Goal: Task Accomplishment & Management: Complete application form

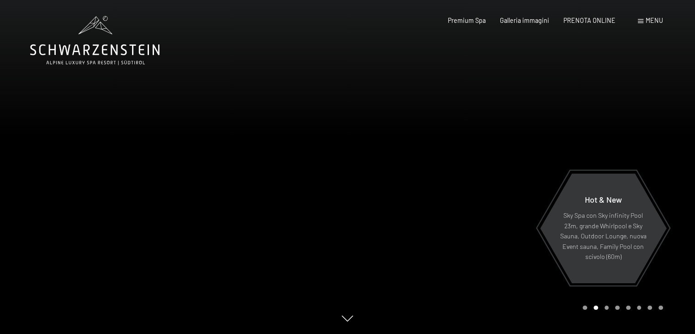
click at [680, 149] on div at bounding box center [522, 167] width 348 height 334
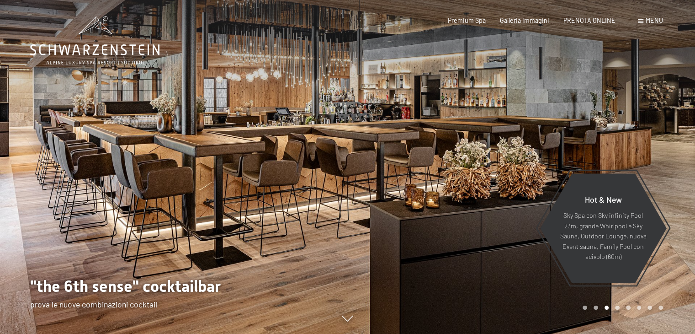
click at [673, 152] on div at bounding box center [522, 167] width 348 height 334
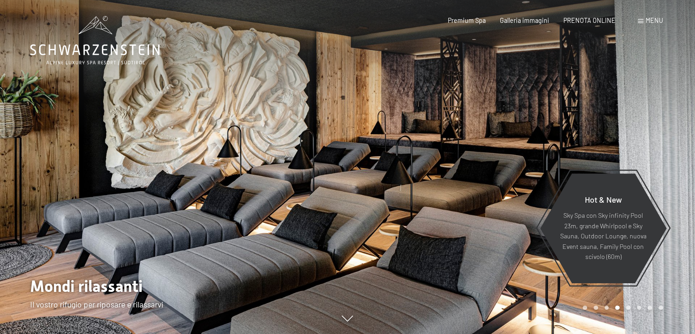
click at [673, 152] on div at bounding box center [522, 167] width 348 height 334
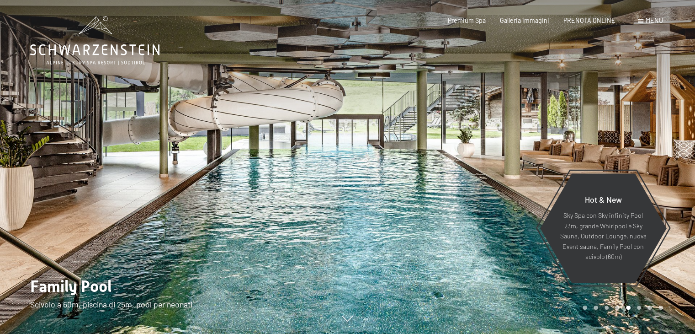
click at [673, 152] on div at bounding box center [522, 167] width 348 height 334
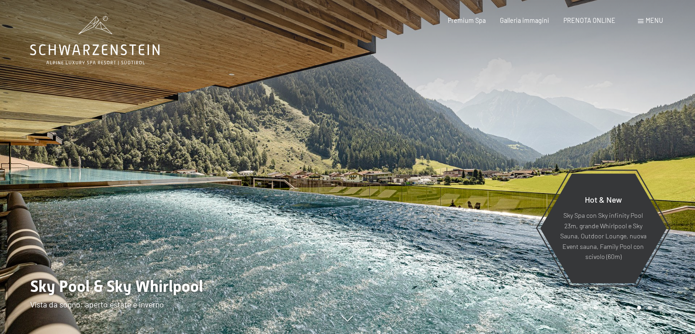
click at [673, 152] on div at bounding box center [522, 167] width 348 height 334
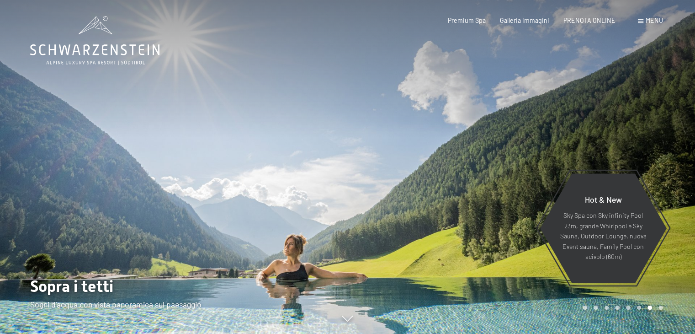
click at [673, 152] on div at bounding box center [522, 167] width 348 height 334
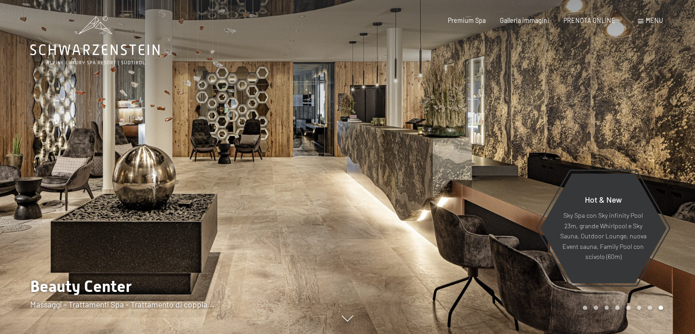
click at [673, 152] on div at bounding box center [522, 167] width 348 height 334
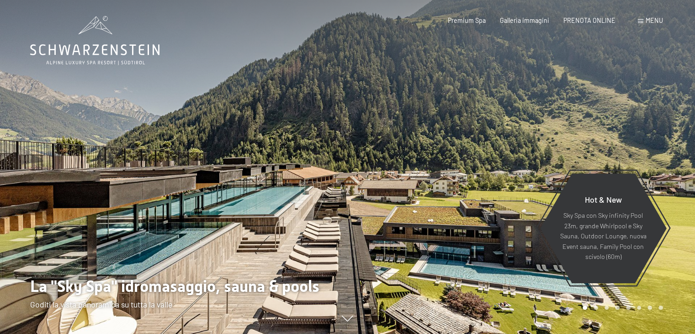
click at [673, 152] on div at bounding box center [522, 167] width 348 height 334
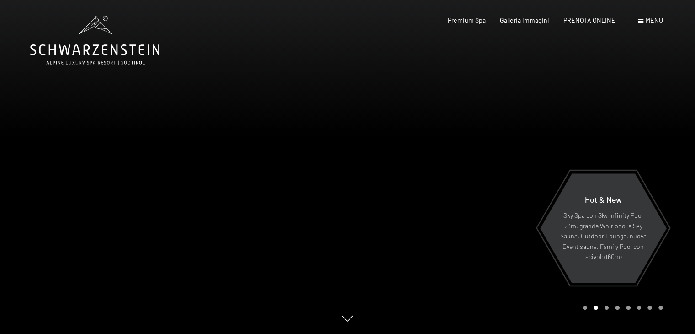
click at [673, 152] on div at bounding box center [522, 167] width 348 height 334
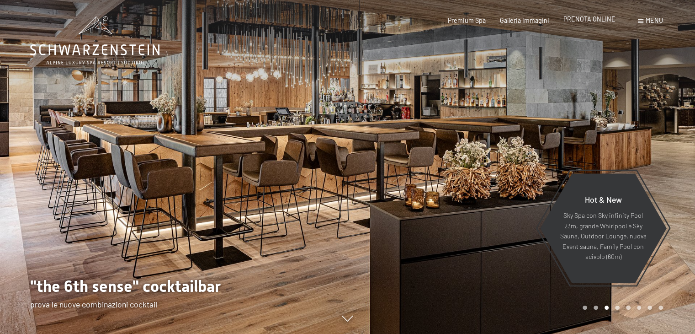
click at [582, 20] on span "PRENOTA ONLINE" at bounding box center [590, 19] width 52 height 8
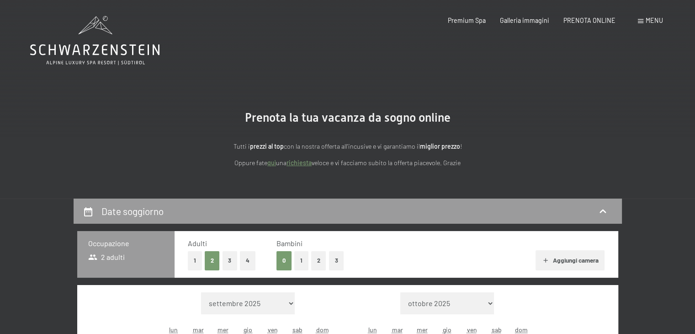
click at [301, 164] on link "richiesta" at bounding box center [299, 163] width 25 height 8
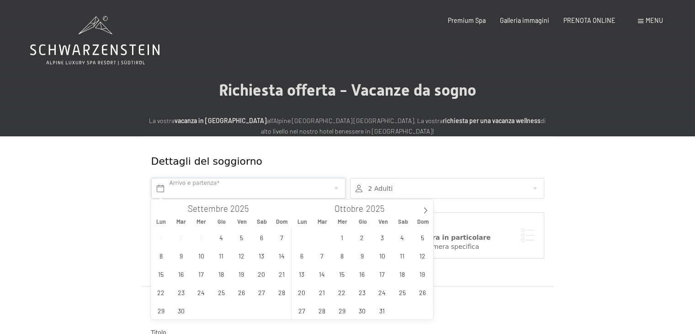
click at [249, 186] on input "text" at bounding box center [248, 188] width 194 height 21
click at [421, 235] on span "5" at bounding box center [423, 237] width 18 height 18
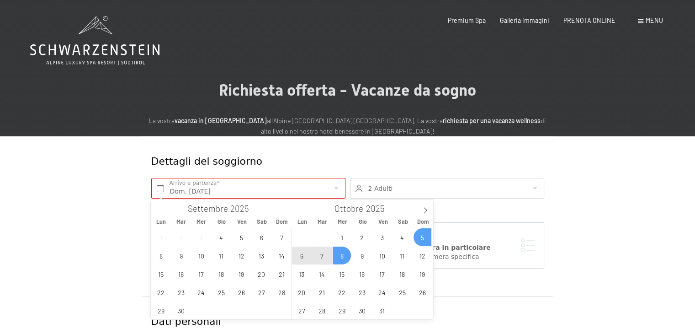
click at [341, 255] on span "8" at bounding box center [342, 255] width 18 height 18
type input "Dom. 05/10/2025 - Mer. 08/10/2025"
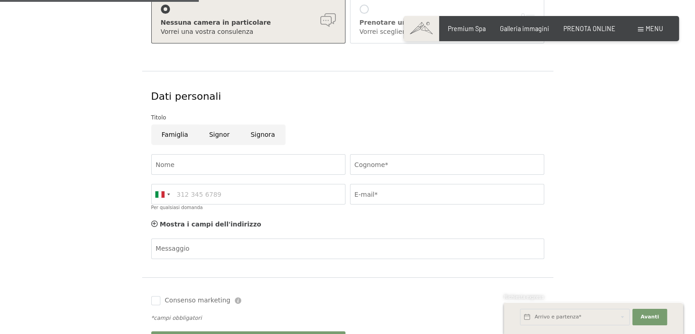
scroll to position [229, 0]
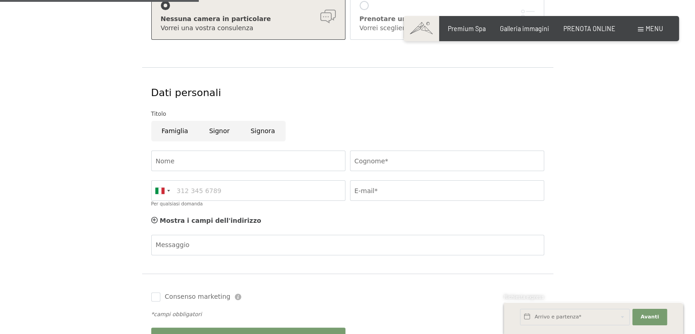
click at [249, 131] on input "Signora" at bounding box center [262, 131] width 45 height 21
radio input "true"
click at [189, 165] on input "Nome" at bounding box center [248, 160] width 194 height 21
type input "Francesca"
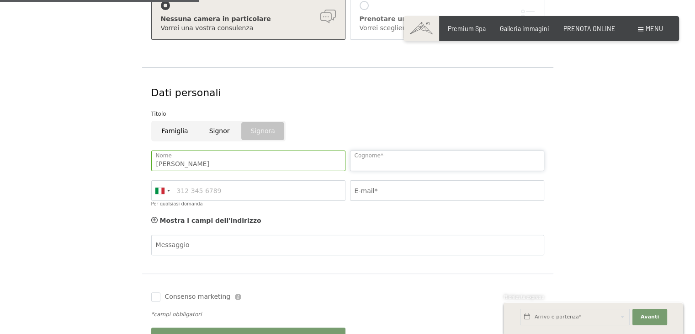
click at [360, 155] on input "Cognome*" at bounding box center [447, 160] width 194 height 21
type input "Gensini"
click at [216, 189] on input "Per qualsiasi domanda" at bounding box center [248, 190] width 194 height 21
type input "3357431857"
click at [415, 190] on input "E-mail*" at bounding box center [447, 190] width 194 height 21
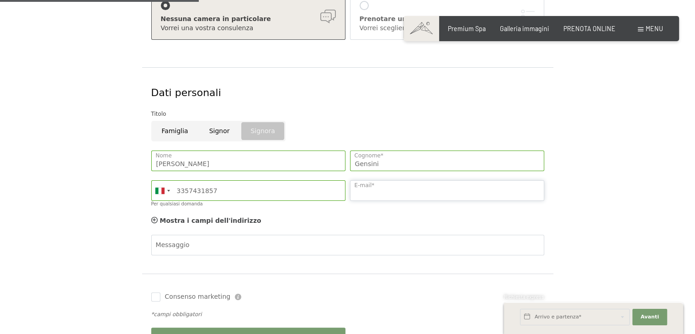
type input "[EMAIL_ADDRESS][DOMAIN_NAME]"
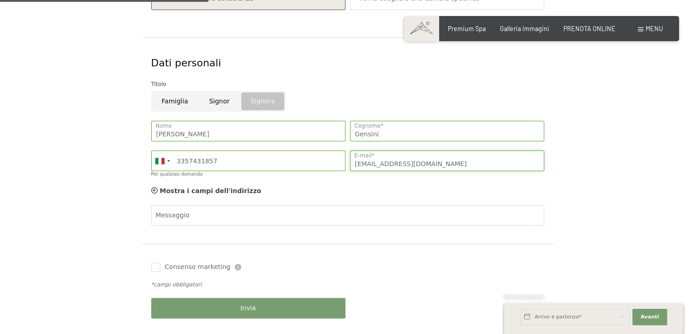
scroll to position [274, 0]
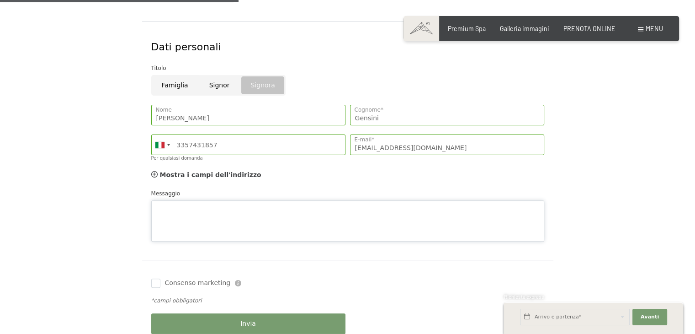
click at [196, 200] on textarea "Messaggio" at bounding box center [347, 220] width 393 height 41
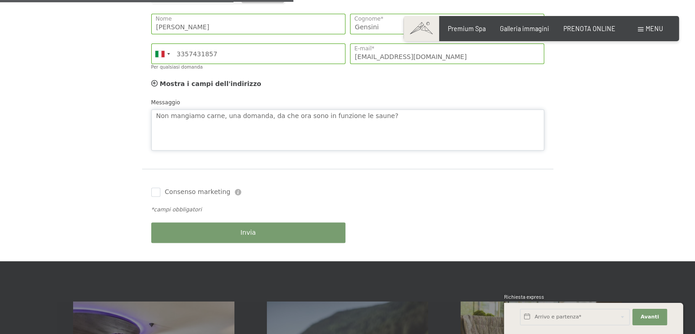
scroll to position [366, 0]
type textarea "Non mangiamo carne, una domanda, da che ora sono in funzione le saune?"
click at [225, 229] on div "Invia" at bounding box center [248, 232] width 199 height 30
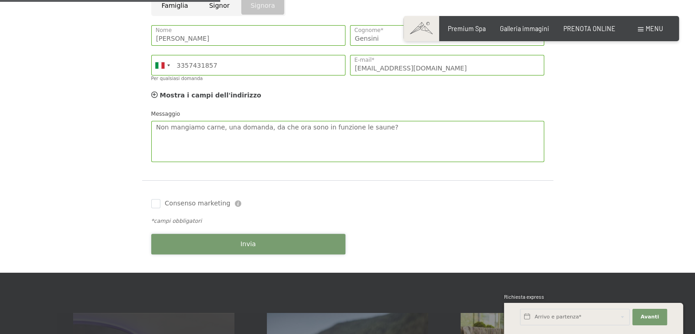
scroll to position [412, 0]
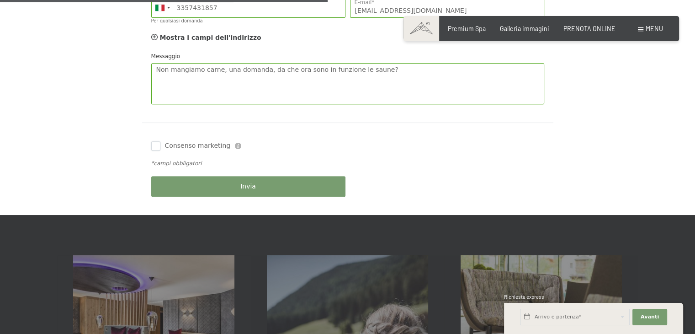
click at [156, 147] on input "Consenso marketing" at bounding box center [155, 145] width 9 height 9
checkbox input "true"
click at [235, 188] on button "Invia" at bounding box center [248, 186] width 194 height 21
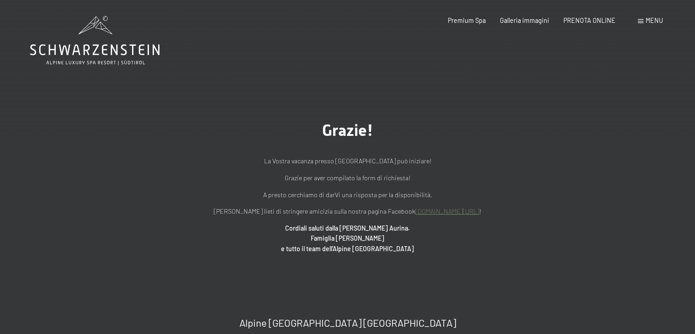
click at [642, 21] on span at bounding box center [640, 21] width 5 height 4
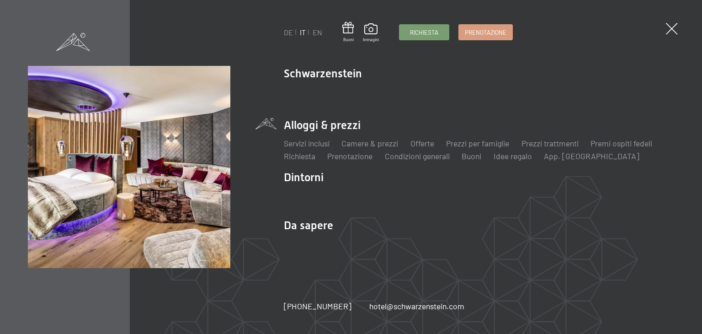
click at [354, 128] on li "Alloggi & prezzi Servizi inclusi Camere & prezzi Lista Offerte Lista Prezzi per…" at bounding box center [479, 140] width 390 height 44
click at [316, 141] on link "Servizi inclusi" at bounding box center [307, 143] width 46 height 10
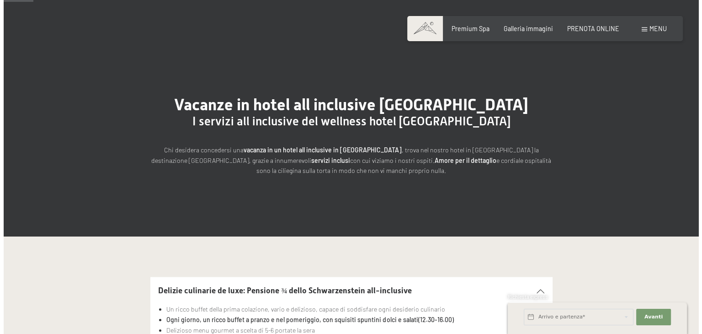
scroll to position [91, 0]
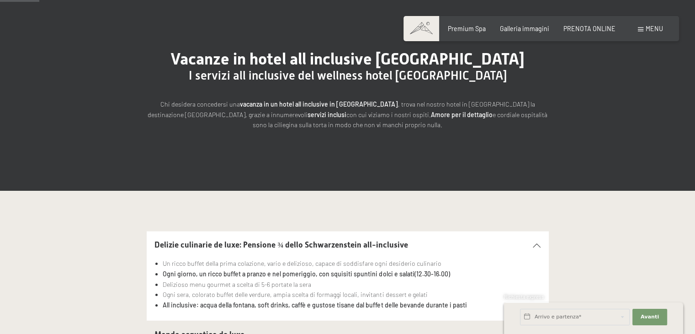
click at [647, 27] on span "Menu" at bounding box center [654, 29] width 17 height 8
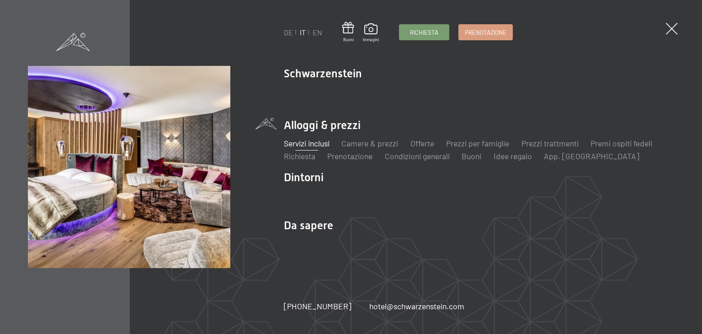
click at [439, 145] on ul "Servizi inclusi Camere & prezzi Lista Offerte Lista Prezzi per famiglie Prezzi …" at bounding box center [479, 150] width 390 height 24
click at [432, 145] on link "Offerte" at bounding box center [423, 143] width 24 height 10
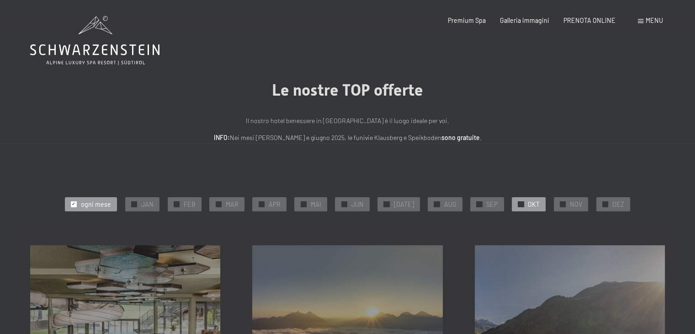
click at [528, 204] on span "OKT" at bounding box center [534, 204] width 12 height 9
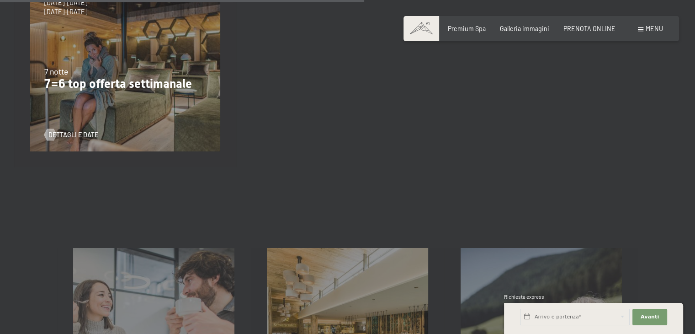
scroll to position [503, 0]
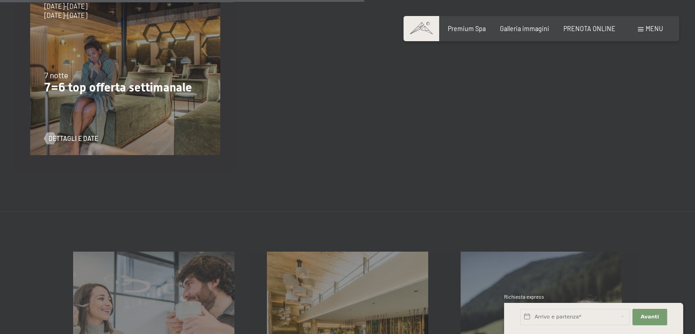
click at [107, 87] on p "7=6 top offerta settimanale" at bounding box center [125, 87] width 162 height 15
click at [80, 139] on span "Dettagli e Date" at bounding box center [83, 138] width 50 height 9
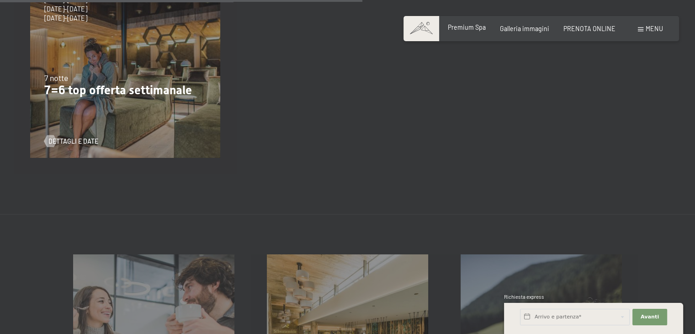
click at [474, 27] on span "Premium Spa" at bounding box center [467, 27] width 38 height 8
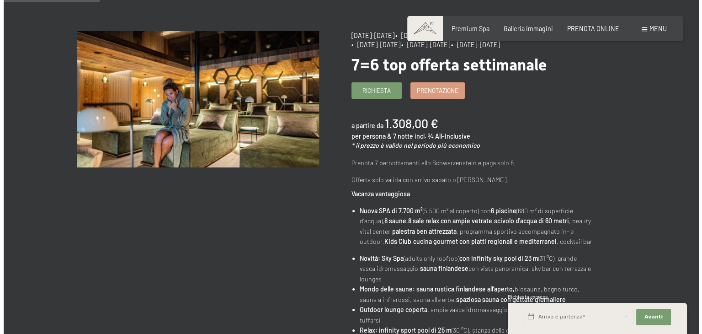
scroll to position [19, 0]
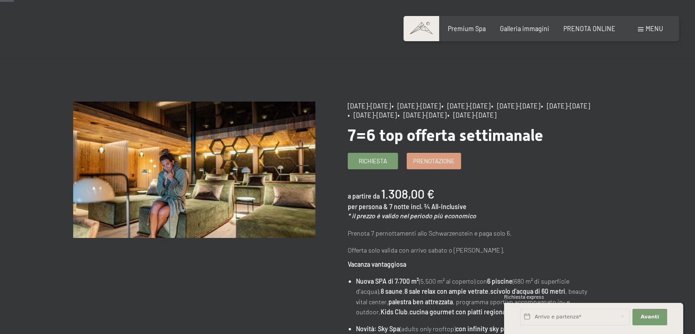
click at [640, 26] on div "Menu" at bounding box center [650, 28] width 25 height 9
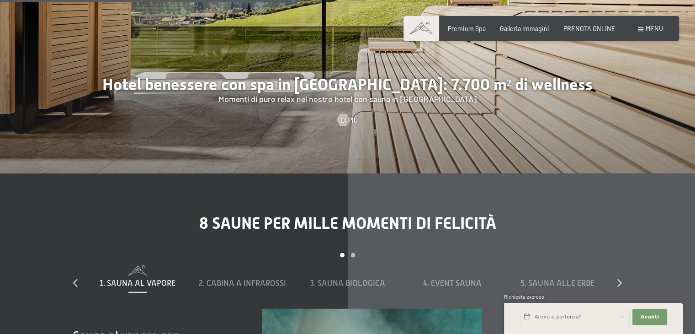
scroll to position [2423, 0]
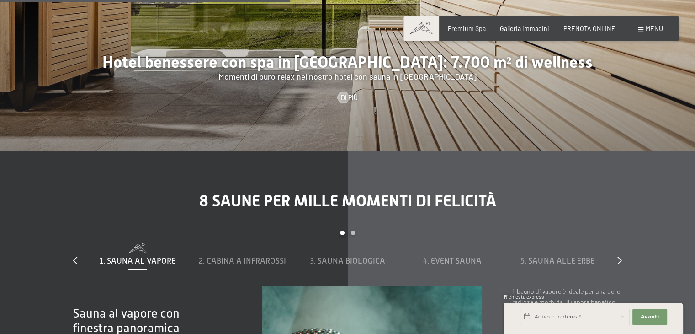
click at [616, 258] on div "slide 1 to 5 of 8 1. Sauna al vapore 2. Cabina a infrarossi 3. Sauna biologica …" at bounding box center [347, 258] width 549 height 56
click at [620, 258] on icon at bounding box center [620, 260] width 5 height 8
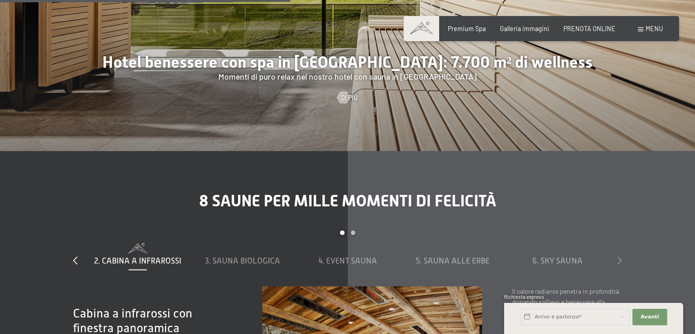
click at [620, 258] on icon at bounding box center [620, 260] width 5 height 8
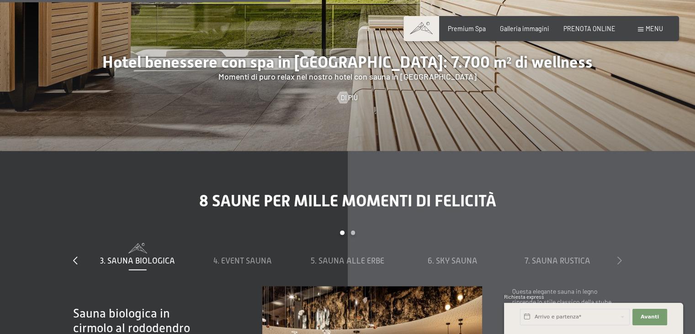
click at [620, 258] on icon at bounding box center [620, 260] width 5 height 8
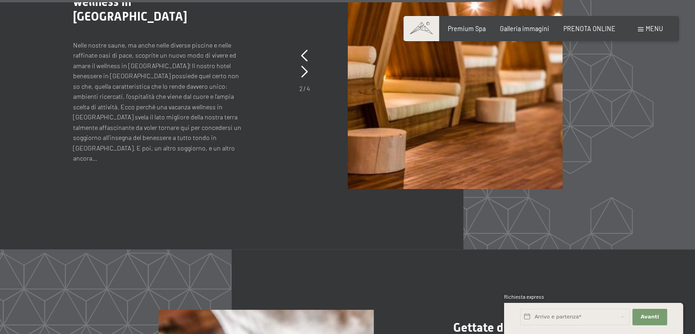
scroll to position [3475, 0]
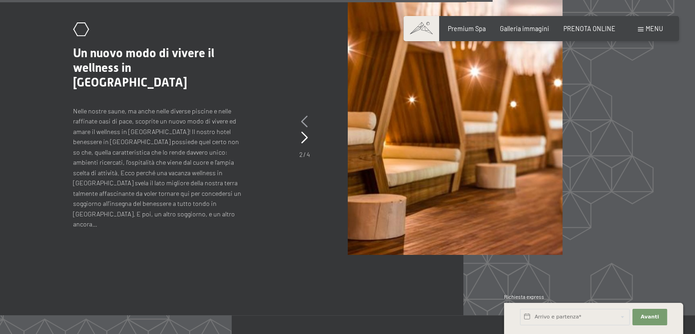
click at [307, 120] on icon at bounding box center [304, 122] width 7 height 12
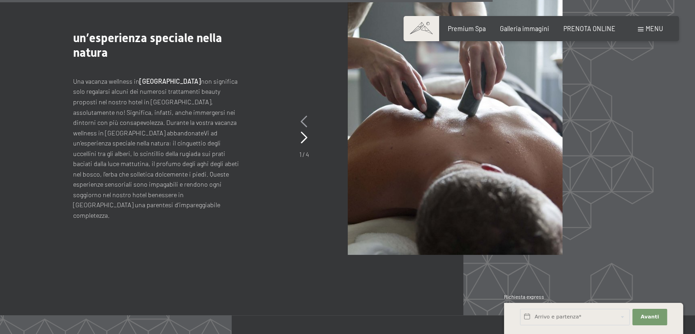
click at [307, 120] on icon at bounding box center [304, 122] width 7 height 12
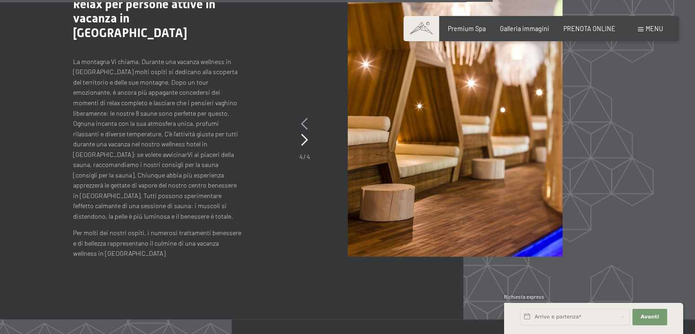
click at [307, 120] on icon at bounding box center [304, 124] width 7 height 12
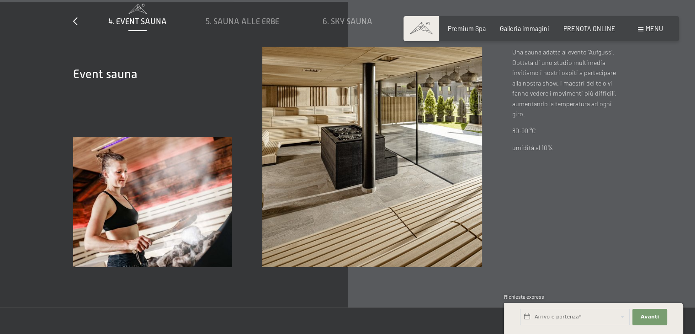
scroll to position [2606, 0]
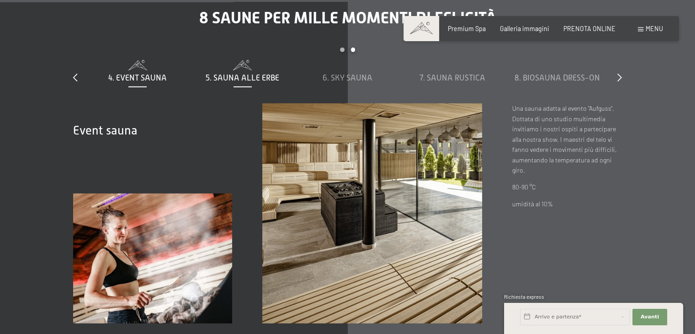
click at [218, 75] on span "5. Sauna alle erbe" at bounding box center [243, 77] width 74 height 9
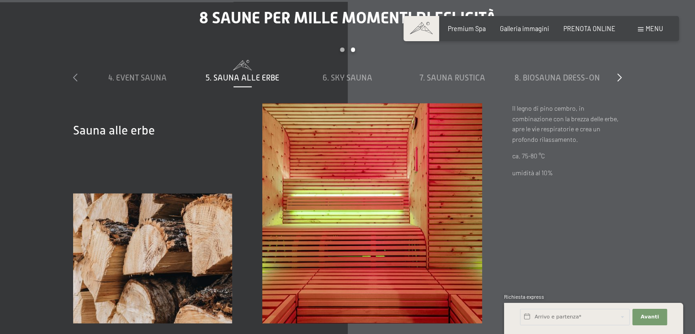
click at [74, 76] on icon at bounding box center [75, 77] width 5 height 8
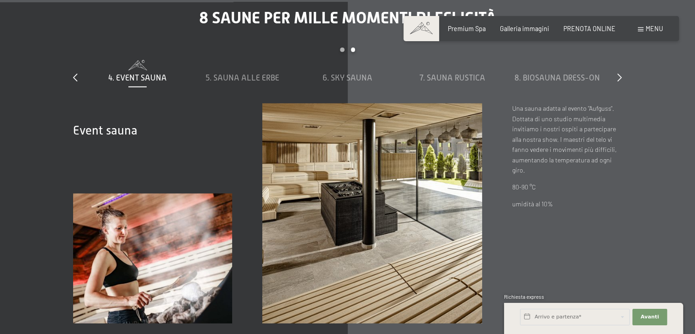
click at [78, 75] on div "slide 4 to 8 of 8 1. Sauna al vapore 2. Cabina a infrarossi 3. Sauna biologica …" at bounding box center [347, 76] width 549 height 56
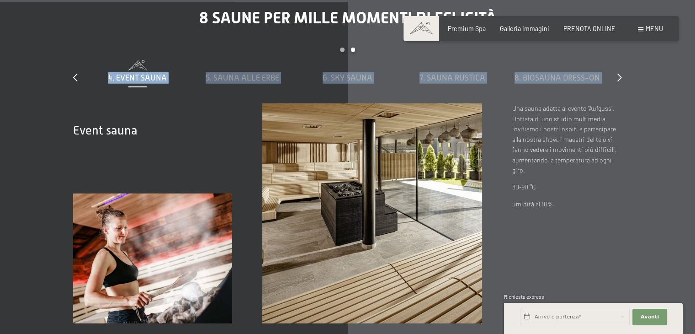
click at [77, 75] on div "slide 4 to 8 of 8 1. Sauna al vapore 2. Cabina a infrarossi 3. Sauna biologica …" at bounding box center [347, 76] width 549 height 56
click at [139, 78] on span "4. Event Sauna" at bounding box center [137, 77] width 59 height 9
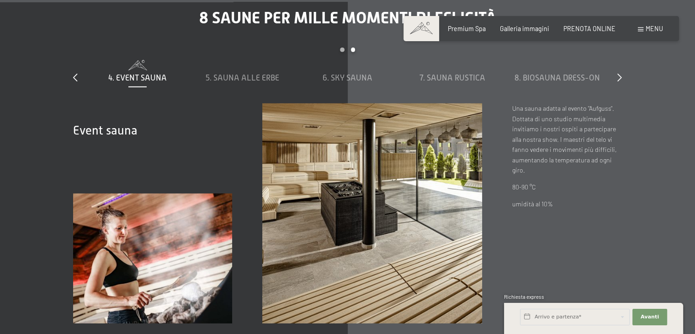
click at [342, 50] on div "Carousel Page 1" at bounding box center [342, 50] width 5 height 5
click at [140, 75] on span "1. Sauna al vapore" at bounding box center [138, 77] width 76 height 9
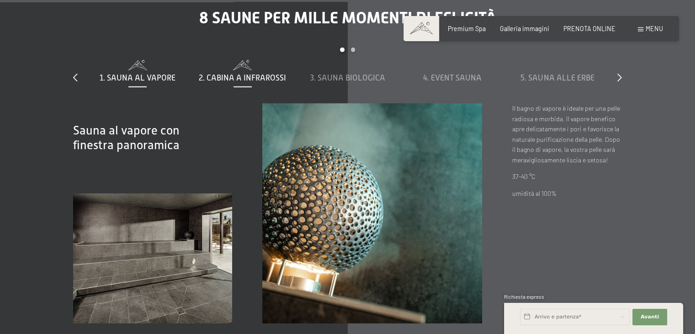
click at [218, 73] on span "2. Cabina a infrarossi" at bounding box center [242, 77] width 87 height 9
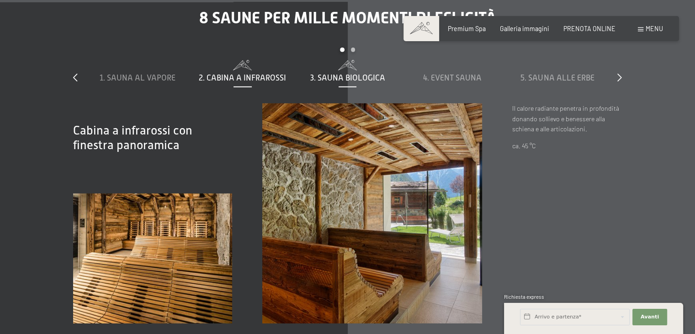
click at [324, 75] on span "3. Sauna biologica" at bounding box center [347, 77] width 75 height 9
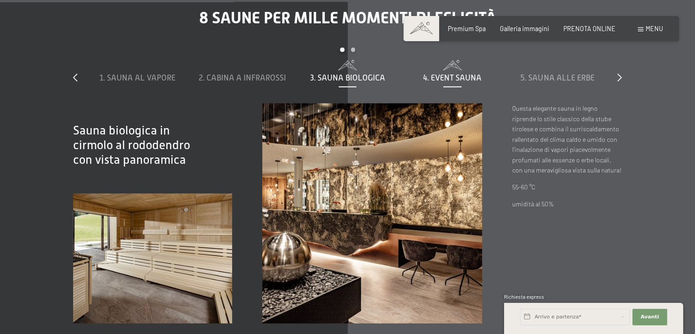
click at [476, 76] on span "4. Event Sauna" at bounding box center [452, 77] width 59 height 9
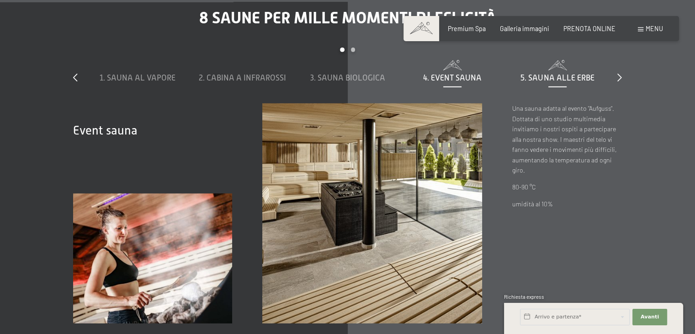
click at [530, 77] on span "5. Sauna alle erbe" at bounding box center [558, 77] width 74 height 9
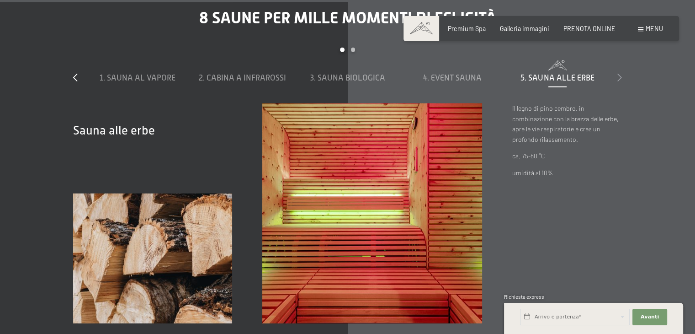
click at [622, 74] on icon at bounding box center [620, 77] width 5 height 8
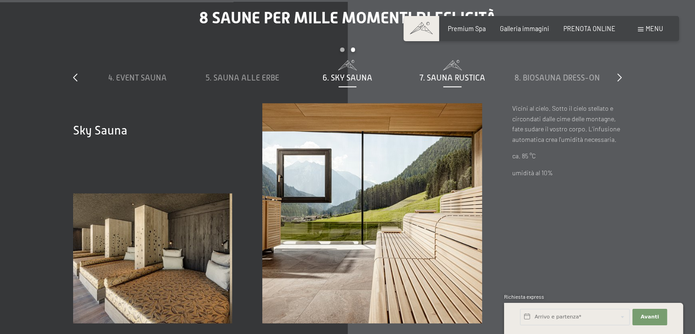
click at [466, 73] on span "7. Sauna rustica" at bounding box center [453, 77] width 66 height 9
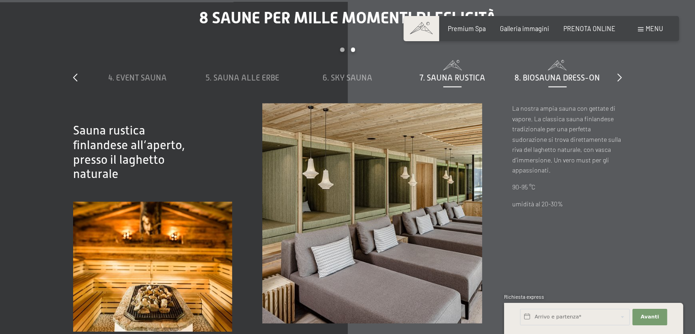
click at [543, 73] on span "8. Biosauna dress-on" at bounding box center [558, 77] width 86 height 9
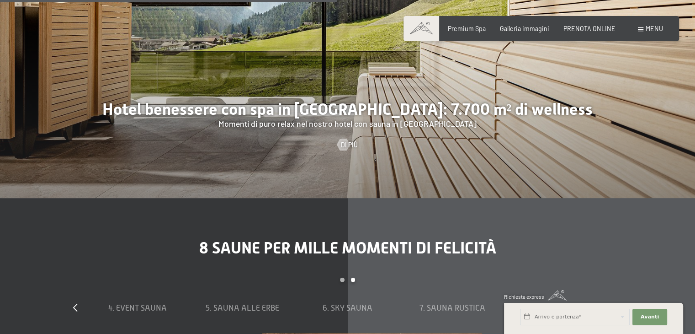
scroll to position [2378, 0]
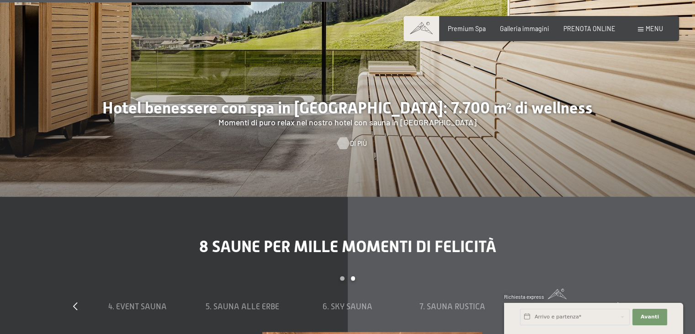
click at [347, 138] on div at bounding box center [343, 144] width 7 height 12
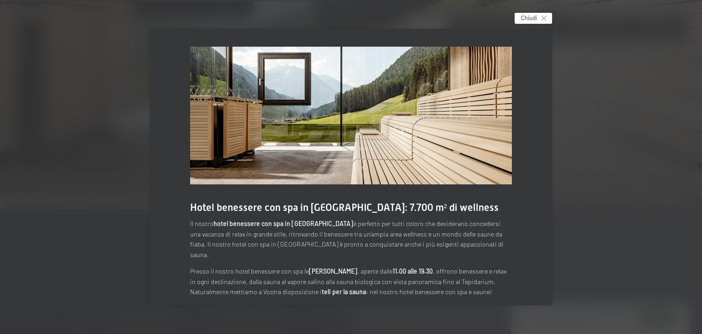
click at [545, 16] on icon at bounding box center [544, 18] width 5 height 5
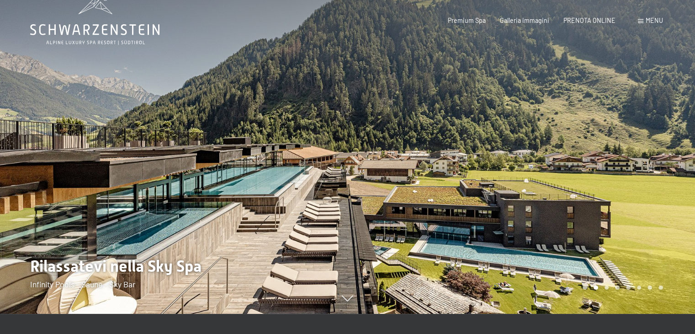
scroll to position [0, 0]
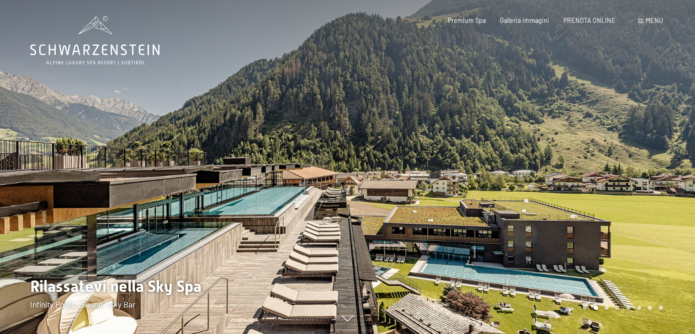
click at [90, 46] on icon at bounding box center [94, 40] width 129 height 49
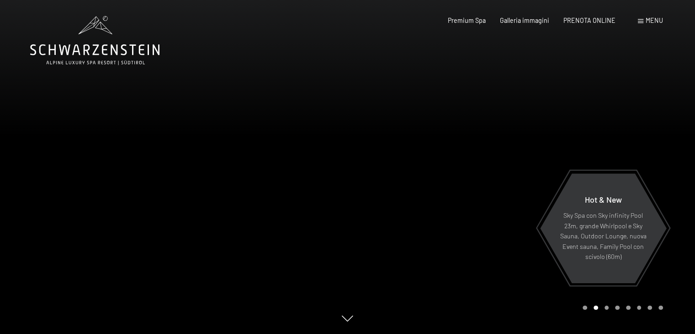
click at [649, 18] on span "Menu" at bounding box center [654, 20] width 17 height 8
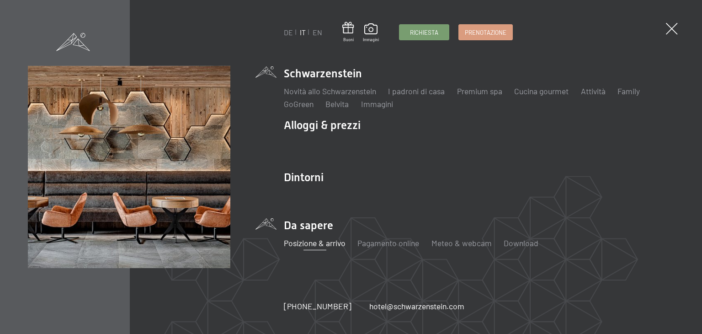
click at [331, 240] on link "Posizione & arrivo" at bounding box center [315, 243] width 62 height 10
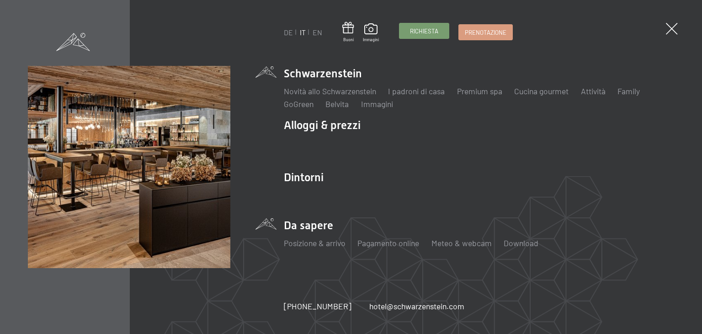
click at [413, 30] on span "Richiesta" at bounding box center [424, 31] width 28 height 8
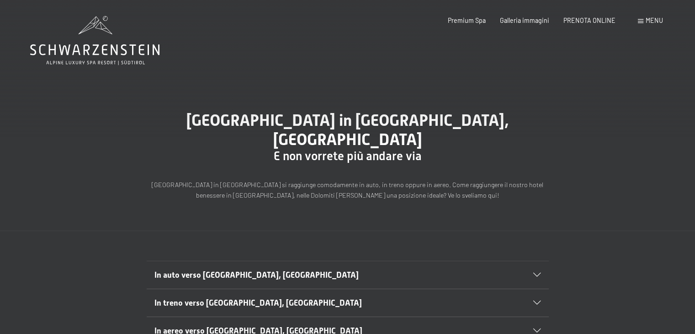
click at [196, 270] on span "In auto verso [GEOGRAPHIC_DATA], [GEOGRAPHIC_DATA]" at bounding box center [257, 274] width 204 height 9
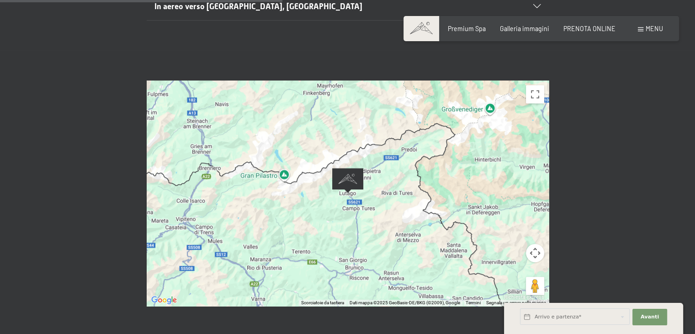
scroll to position [366, 0]
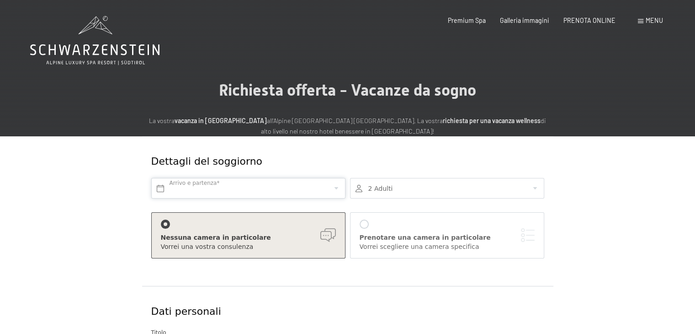
click at [219, 189] on input "text" at bounding box center [248, 188] width 194 height 21
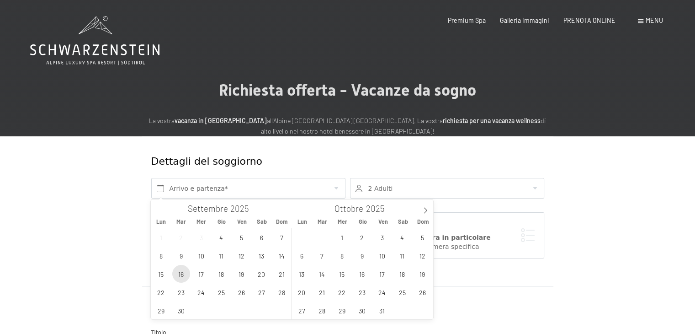
click at [180, 273] on span "16" at bounding box center [181, 274] width 18 height 18
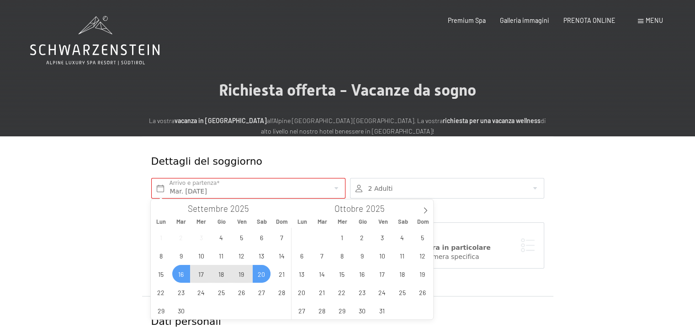
click at [257, 273] on span "20" at bounding box center [262, 274] width 18 height 18
type input "Mar. 16/09/2025 - Sab. 20/09/2025"
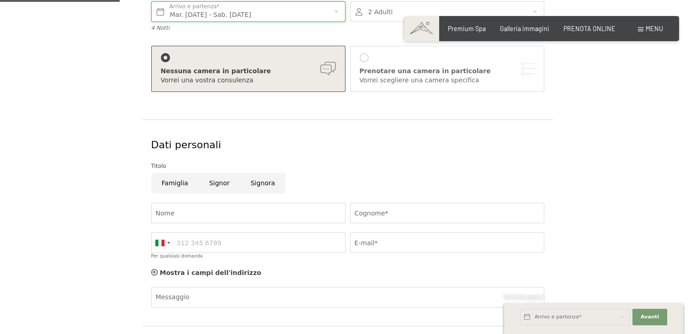
scroll to position [183, 0]
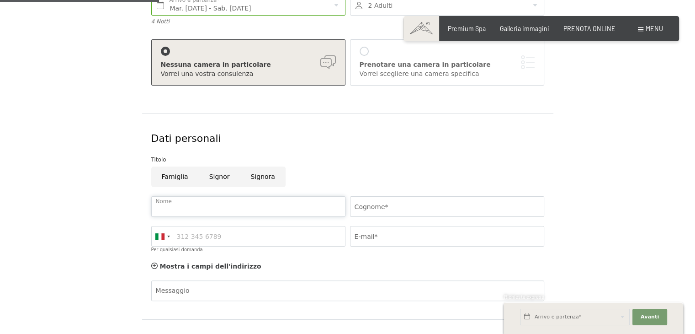
click at [182, 207] on input "Nome" at bounding box center [248, 206] width 194 height 21
type input "Francesca"
click at [368, 206] on input "Cognome*" at bounding box center [447, 206] width 194 height 21
type input "Gensini"
click at [246, 239] on input "Per qualsiasi domanda" at bounding box center [248, 236] width 194 height 21
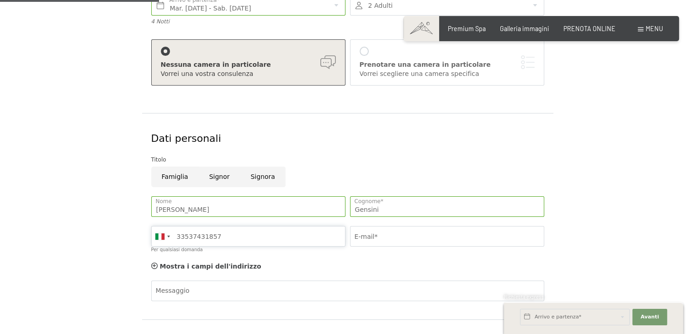
type input "33537431857"
click at [403, 230] on input "E-mail*" at bounding box center [447, 236] width 194 height 21
type input "filippozoppi@me.com"
click at [232, 282] on div "Messaggio" at bounding box center [347, 306] width 393 height 53
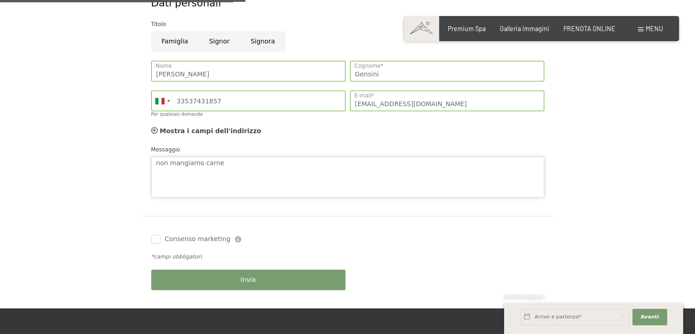
scroll to position [320, 0]
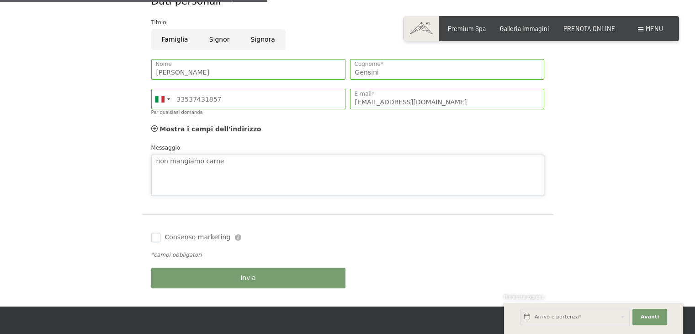
type textarea "non mangiamo carne"
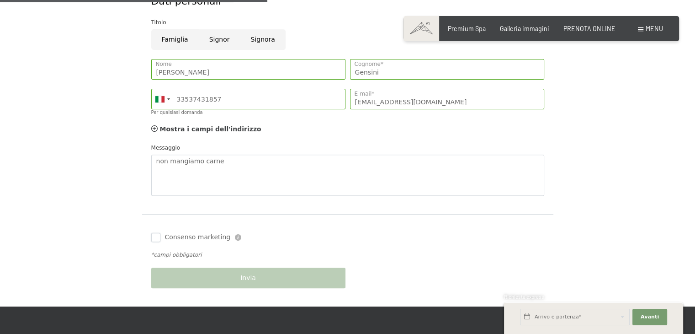
click at [152, 235] on input "Consenso marketing" at bounding box center [155, 237] width 9 height 9
checkbox input "true"
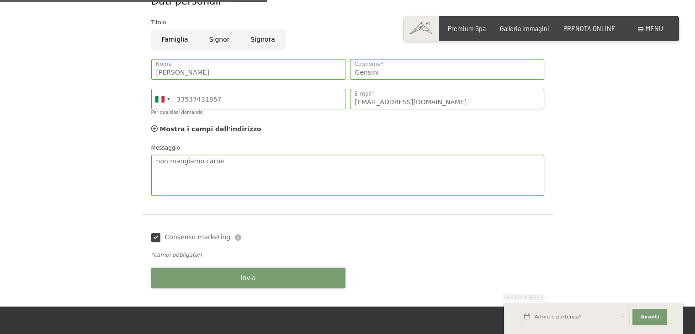
click at [203, 278] on button "Invia" at bounding box center [248, 277] width 194 height 21
